Goal: Information Seeking & Learning: Learn about a topic

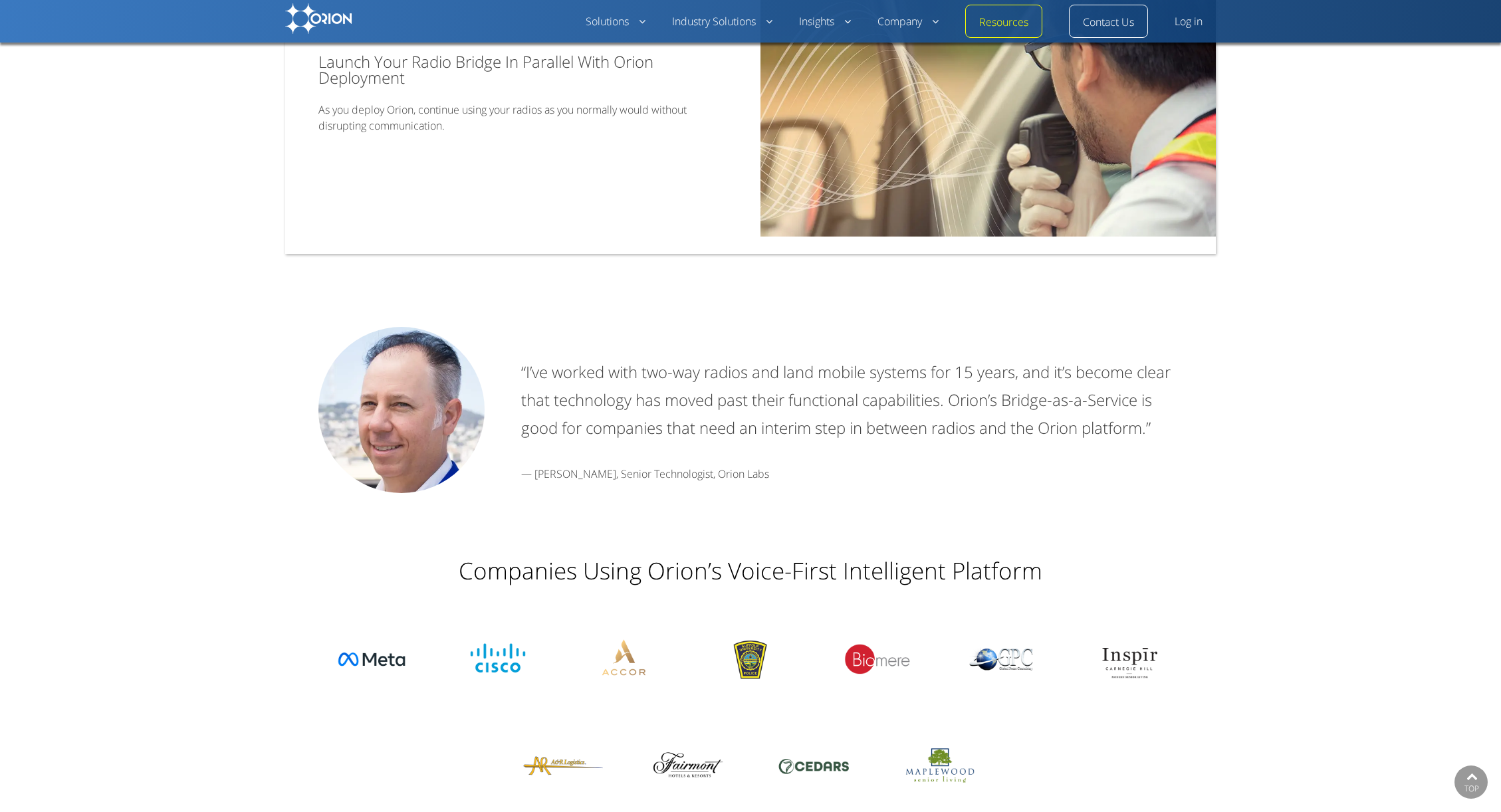
scroll to position [1841, 0]
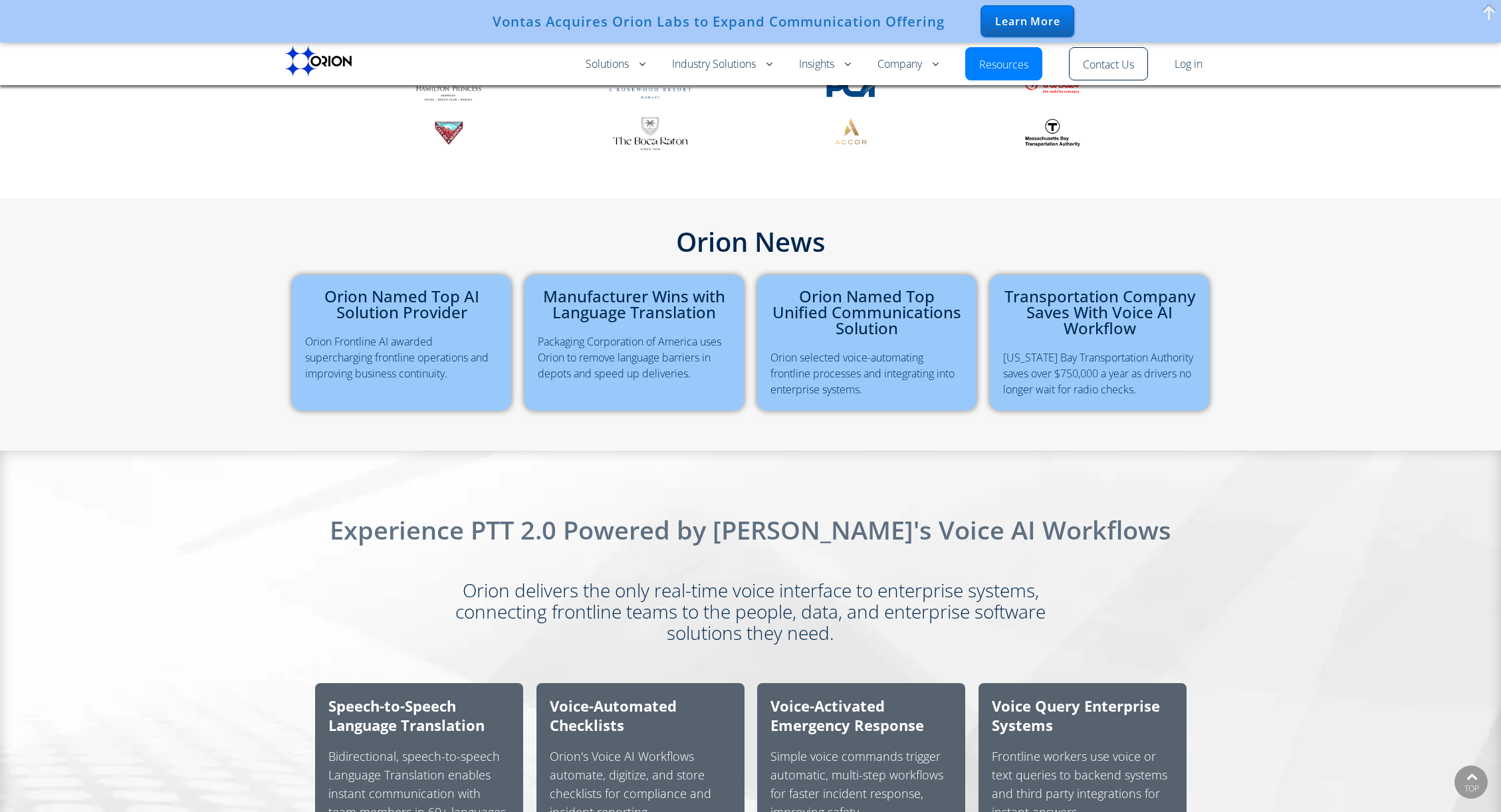
scroll to position [391, 0]
click at [572, 306] on link "Manufacturer Wins with Language Translation" at bounding box center [634, 305] width 183 height 39
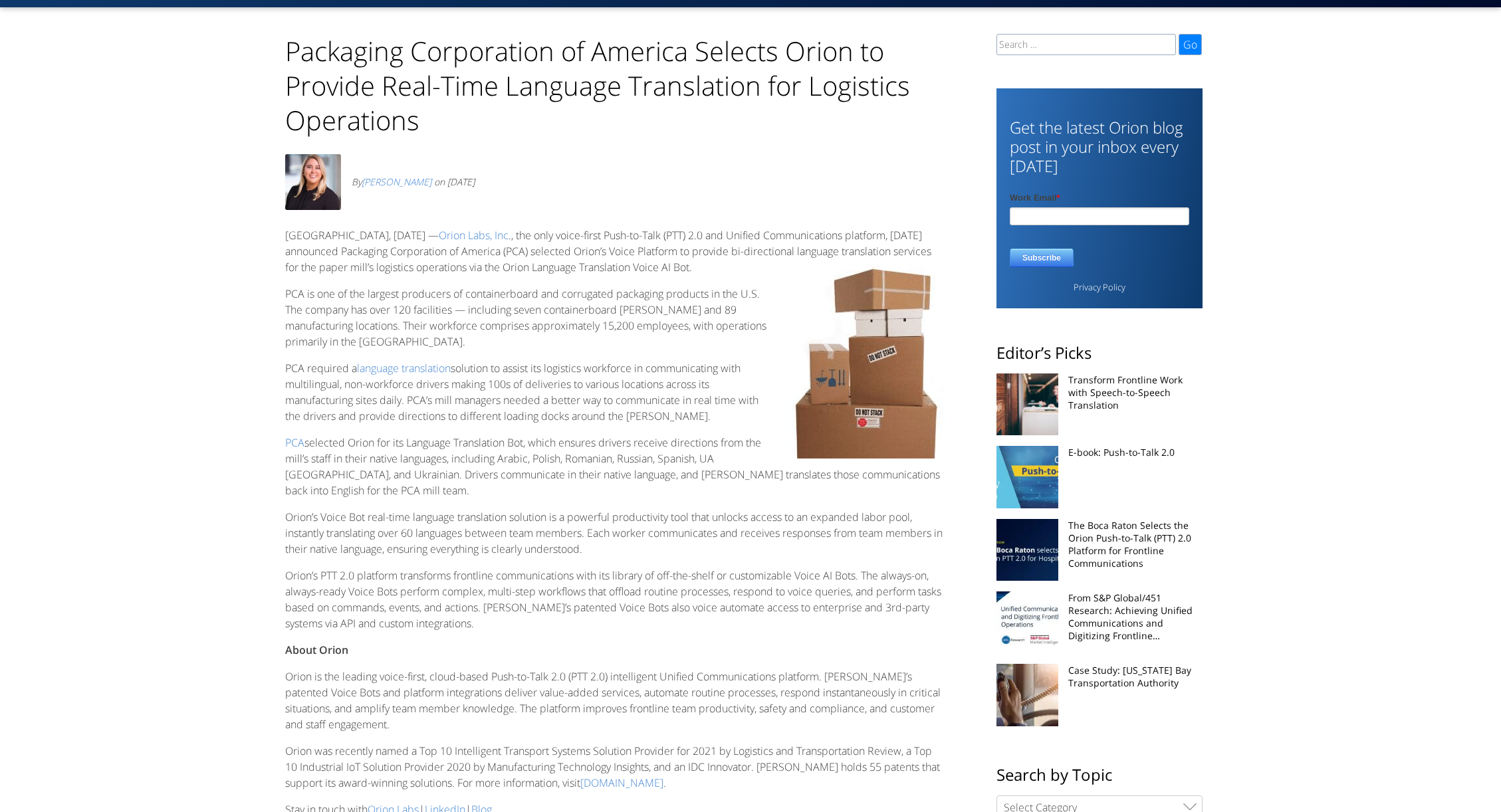
scroll to position [58, 0]
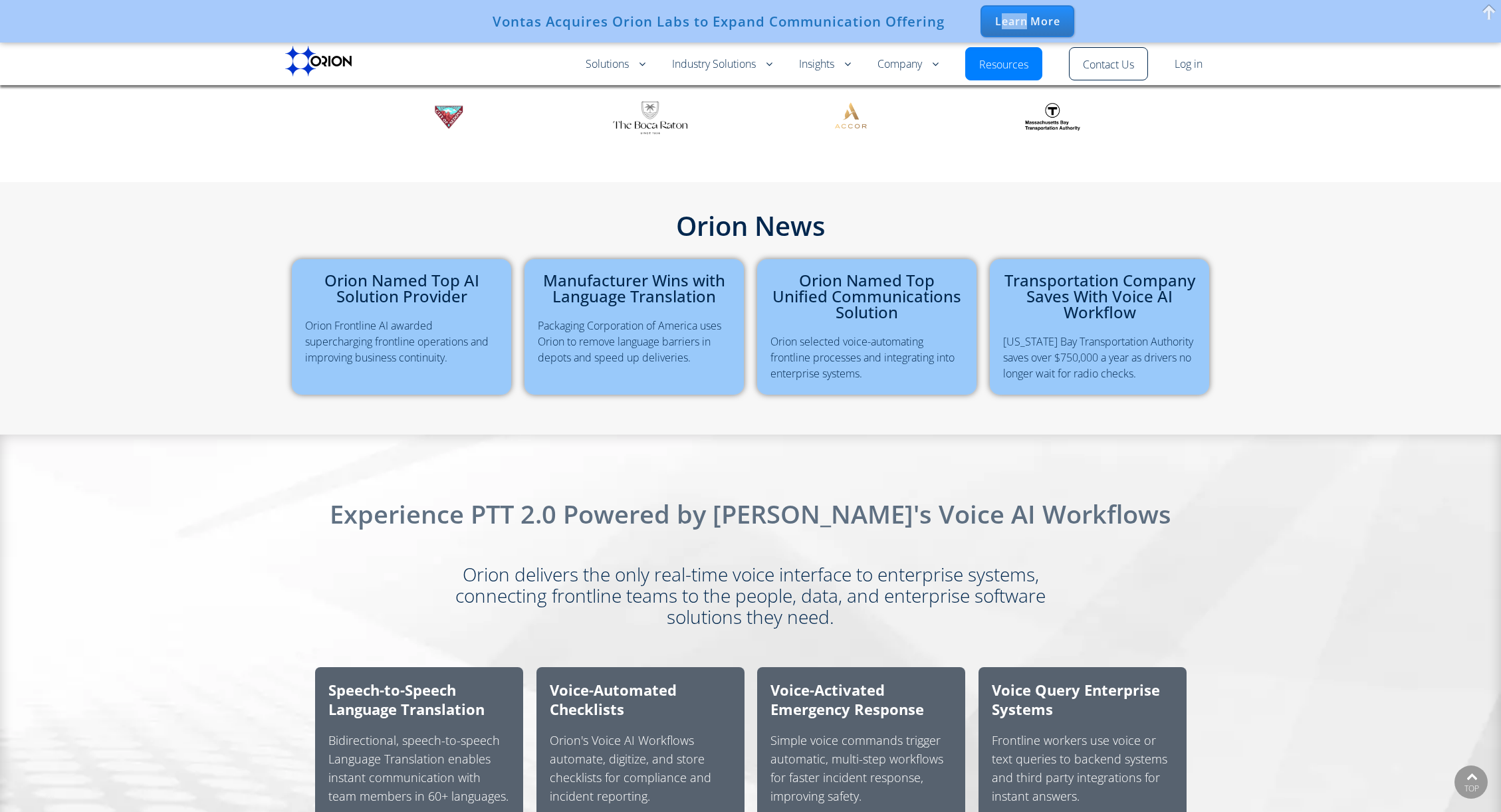
drag, startPoint x: 1006, startPoint y: 23, endPoint x: 998, endPoint y: 22, distance: 8.1
click at [1005, 23] on div "Learn More" at bounding box center [1028, 21] width 94 height 32
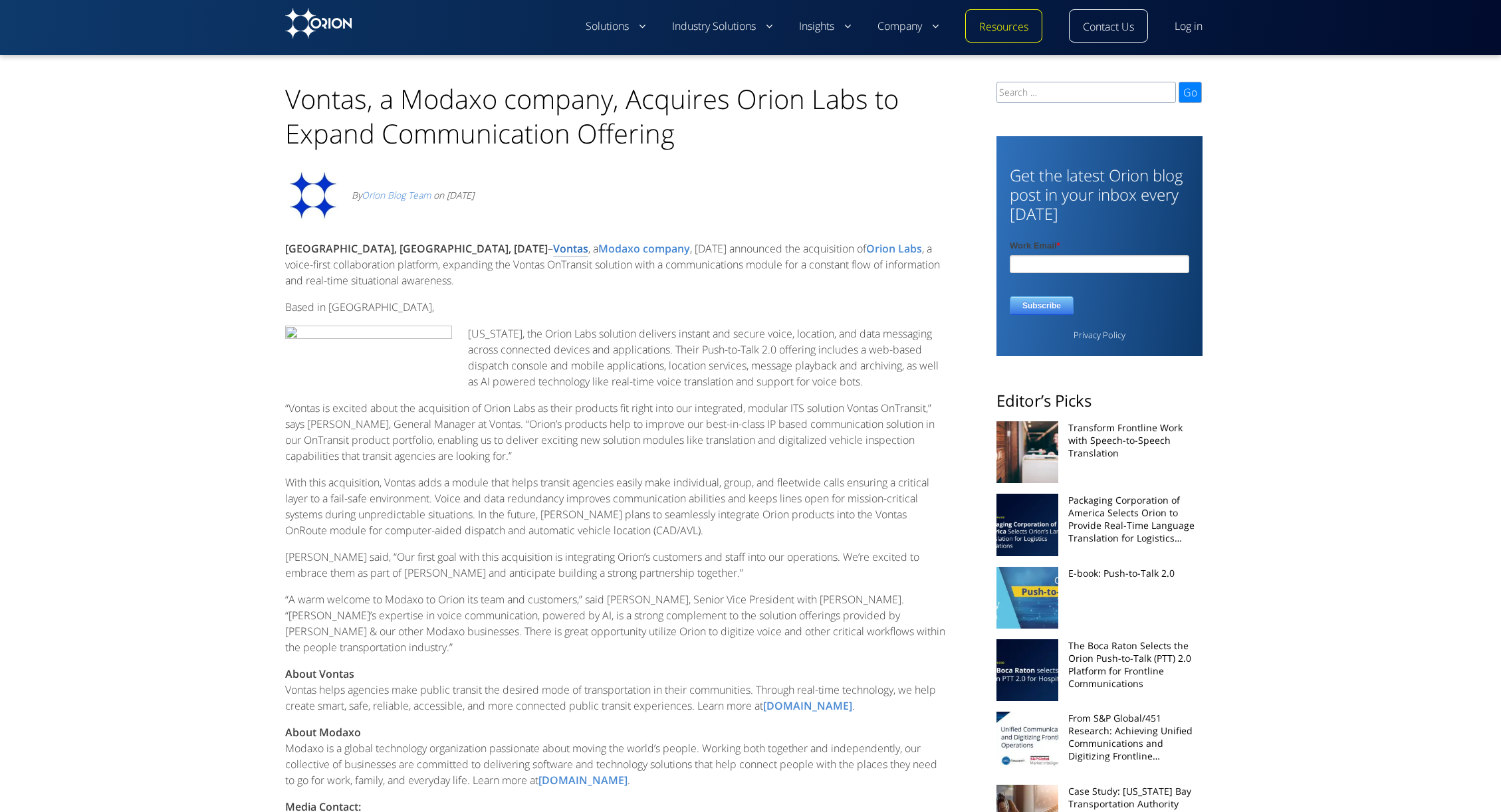
click at [553, 250] on link "Vontas" at bounding box center [571, 249] width 35 height 16
